Goal: Task Accomplishment & Management: Complete application form

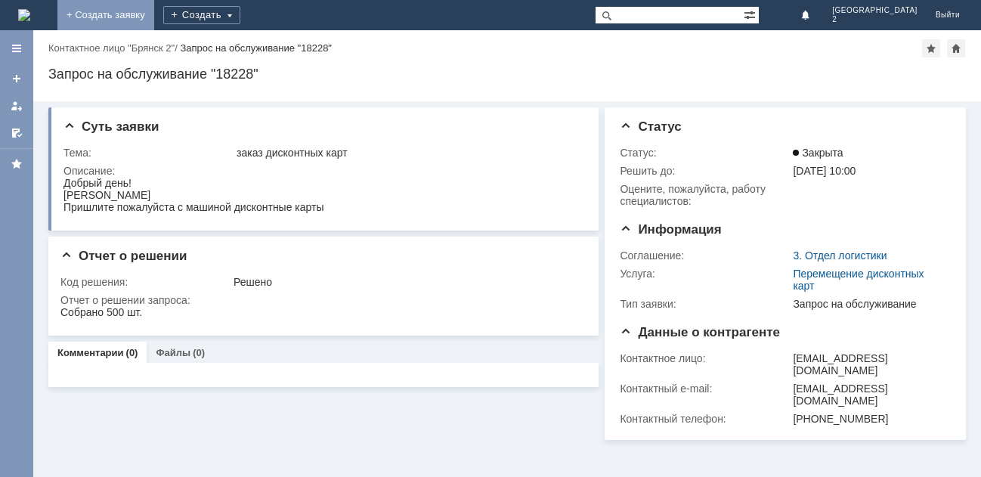
click at [154, 17] on link "+ Создать заявку" at bounding box center [105, 15] width 97 height 30
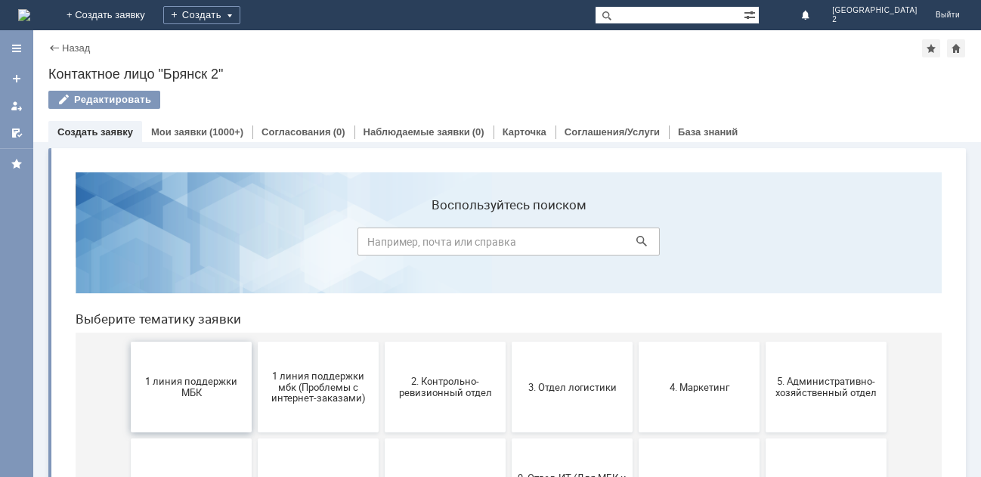
click at [215, 385] on span "1 линия поддержки МБК" at bounding box center [191, 387] width 112 height 23
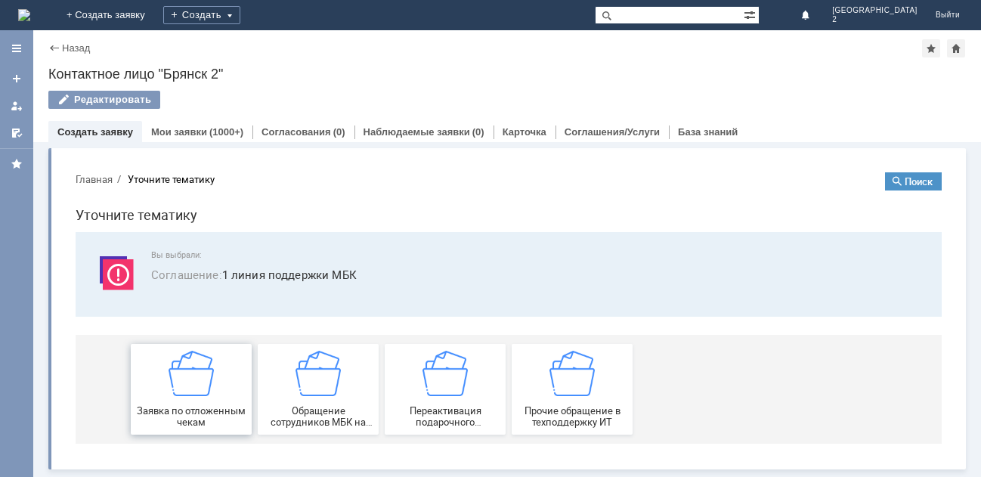
click at [215, 385] on div "Заявка по отложенным чекам" at bounding box center [191, 389] width 112 height 77
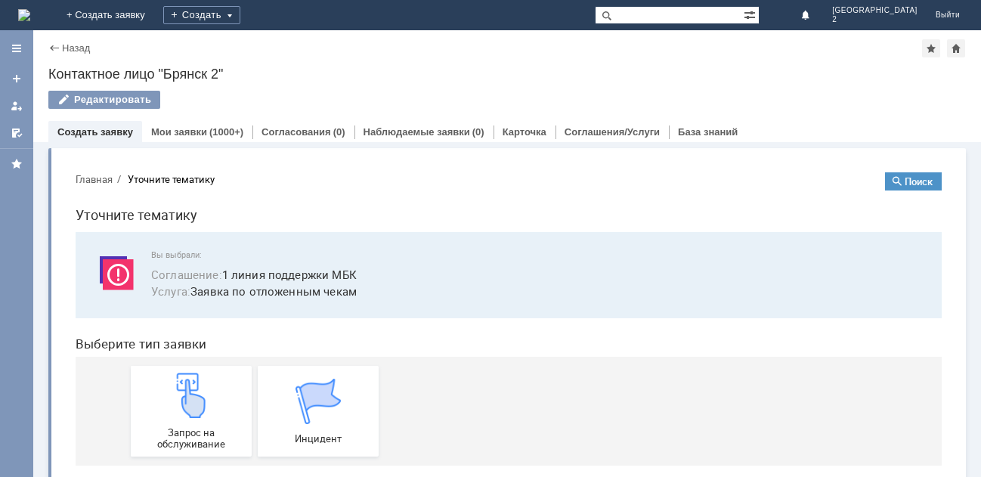
click at [215, 385] on div "Запрос на обслуживание" at bounding box center [191, 411] width 112 height 77
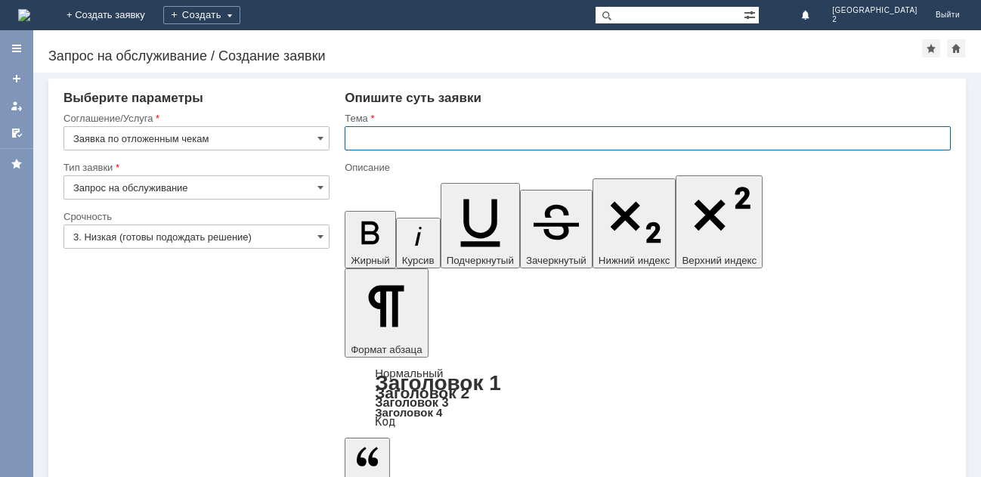
click at [392, 132] on input "text" at bounding box center [648, 138] width 606 height 24
type input "отл чее Бр2"
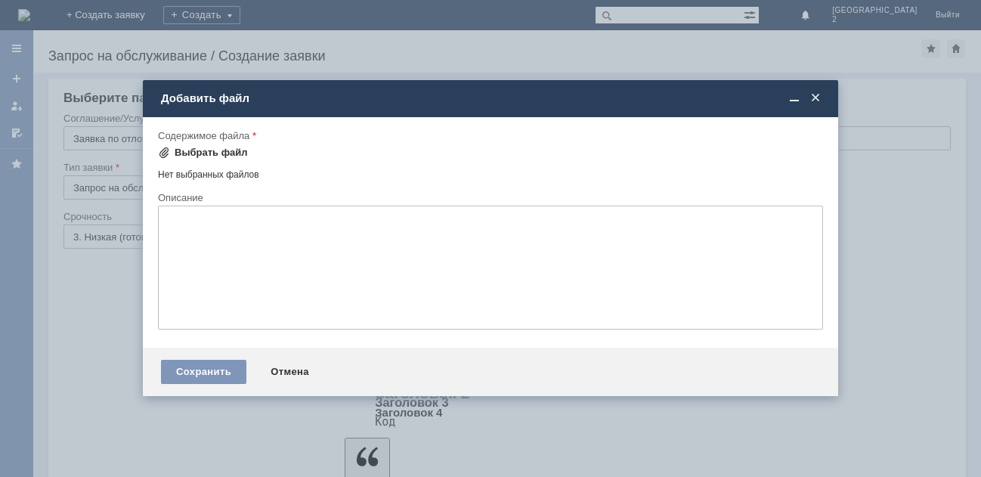
click at [198, 150] on div "Выбрать файл" at bounding box center [211, 153] width 73 height 12
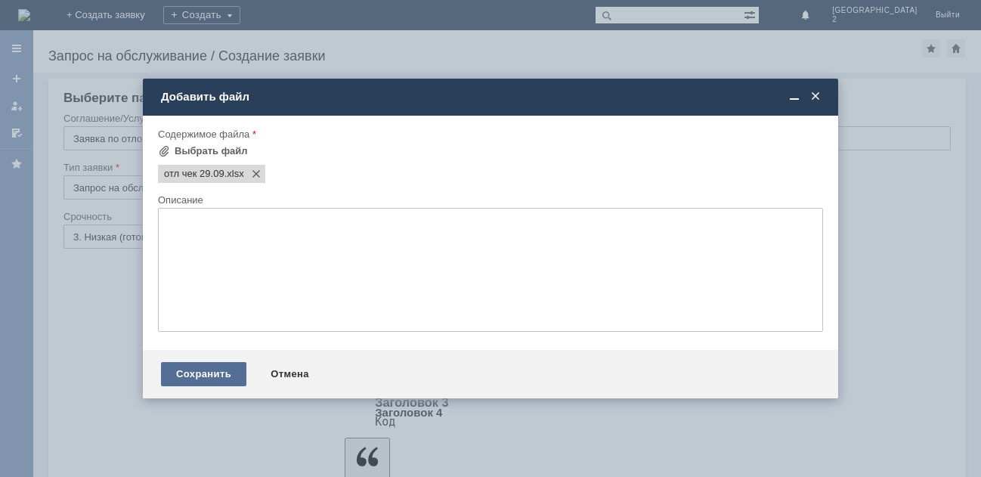
click at [220, 373] on div "Сохранить" at bounding box center [203, 374] width 85 height 24
